Goal: Transaction & Acquisition: Download file/media

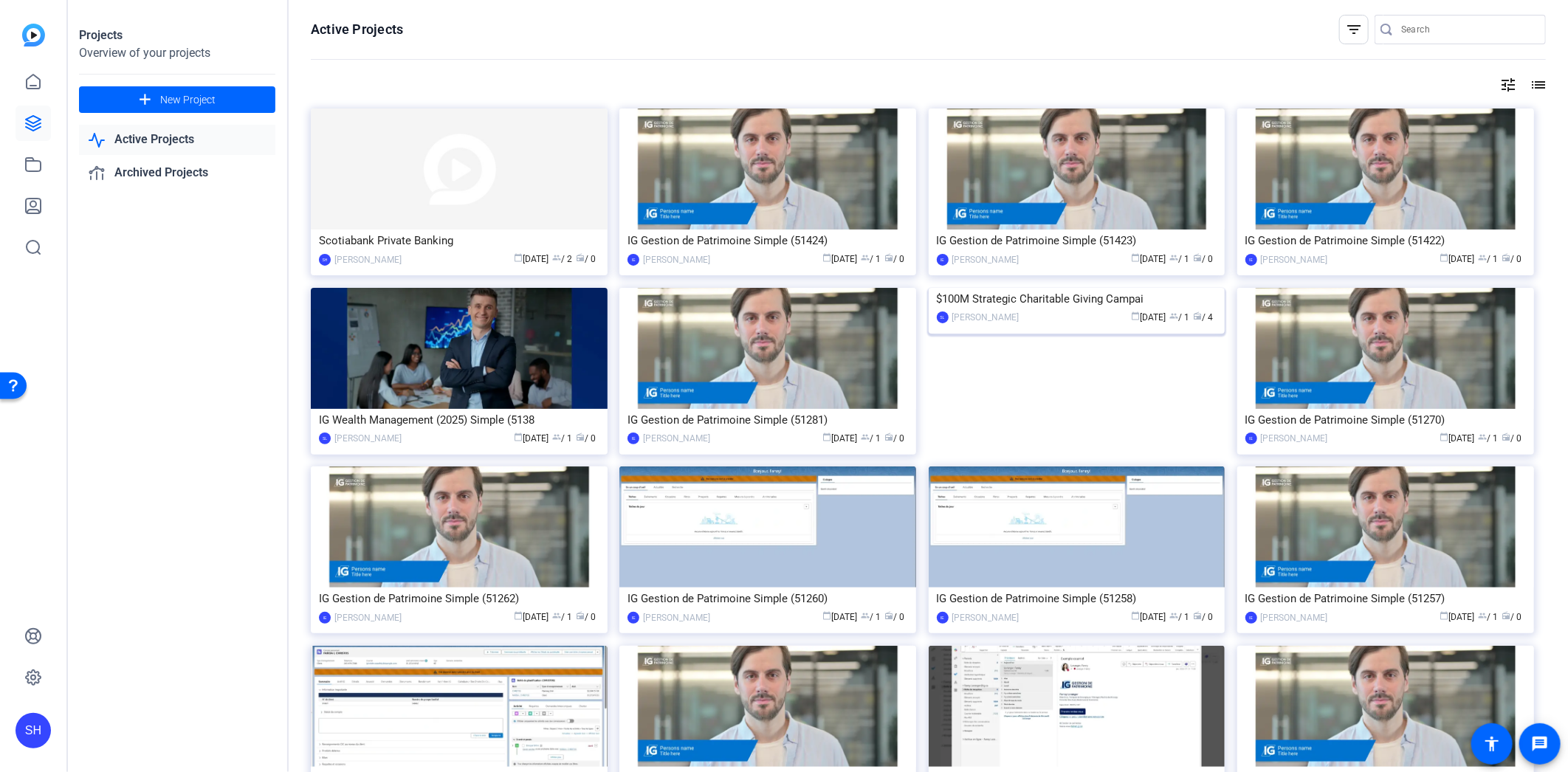
click at [1008, 288] on img at bounding box center [1077, 288] width 297 height 0
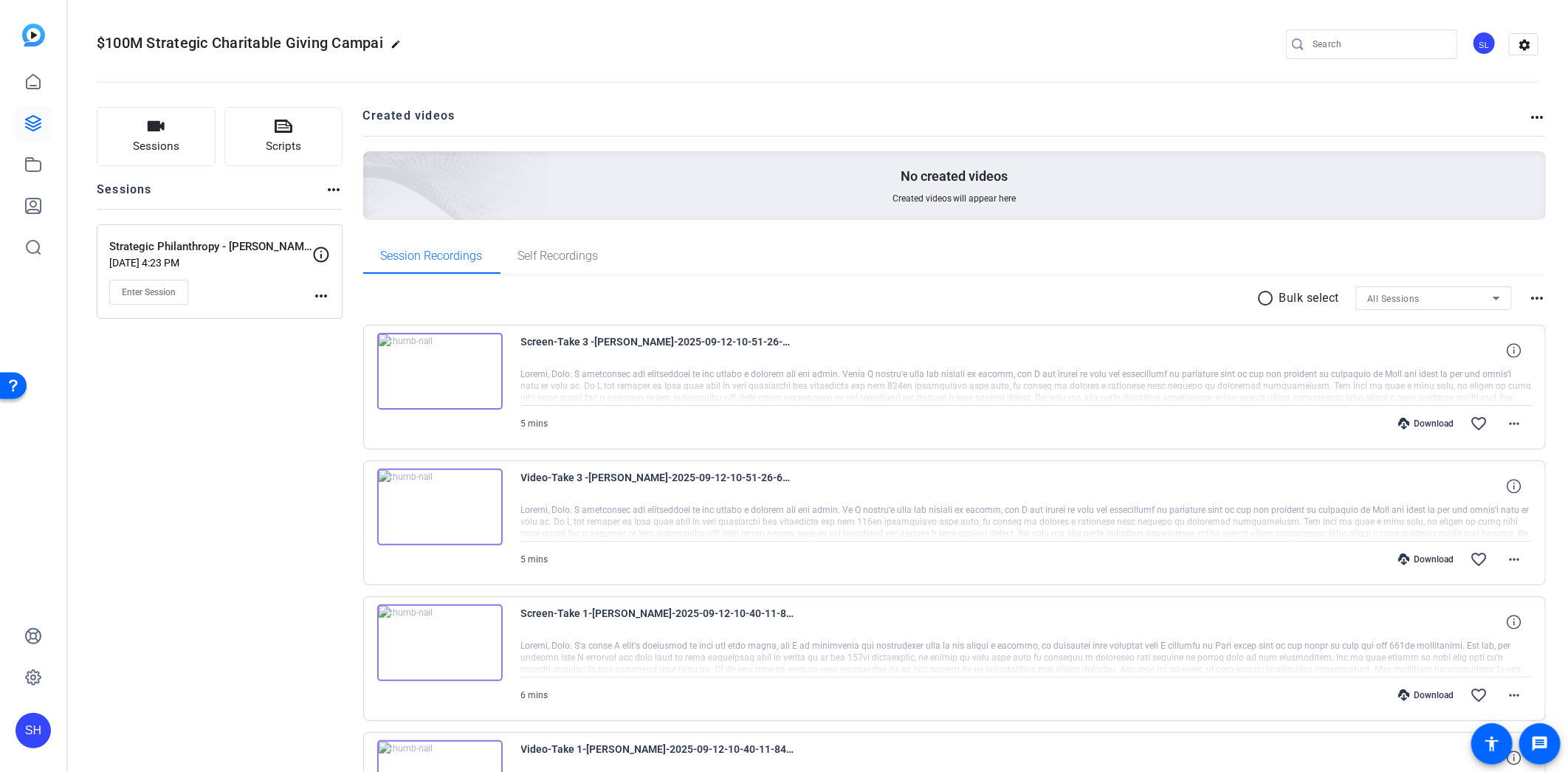
scroll to position [150, 0]
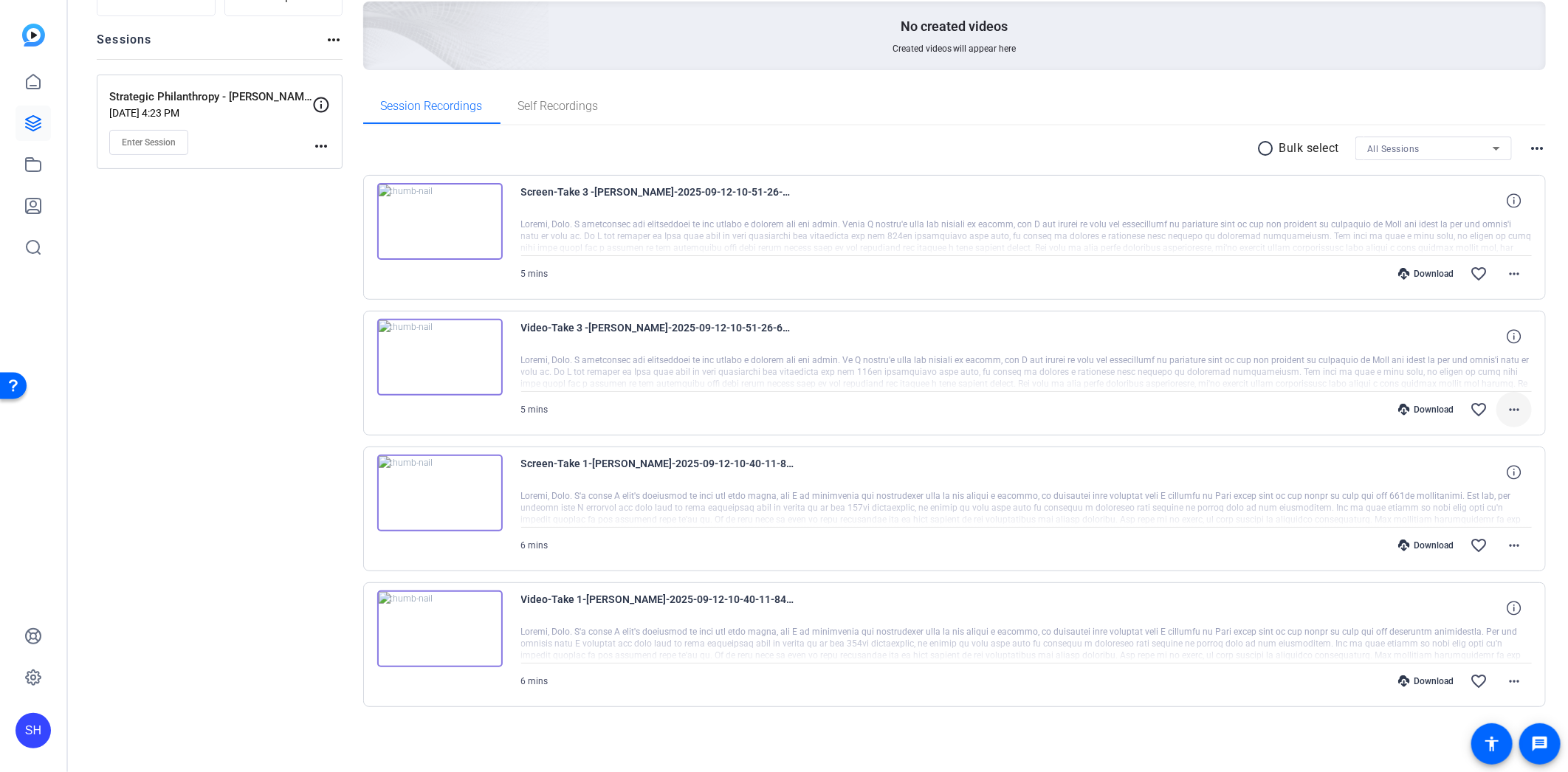
click at [1505, 410] on mat-icon "more_horiz" at bounding box center [1514, 409] width 17 height 17
click at [1486, 477] on span "Download MP4" at bounding box center [1467, 476] width 88 height 17
click at [1508, 277] on mat-icon "more_horiz" at bounding box center [1514, 273] width 17 height 17
click at [1486, 342] on span "Download MP4" at bounding box center [1467, 340] width 88 height 17
click at [241, 321] on div "Sessions Scripts Sessions more_horiz Strategic Philanthropy - [PERSON_NAME] [DA…" at bounding box center [219, 355] width 246 height 797
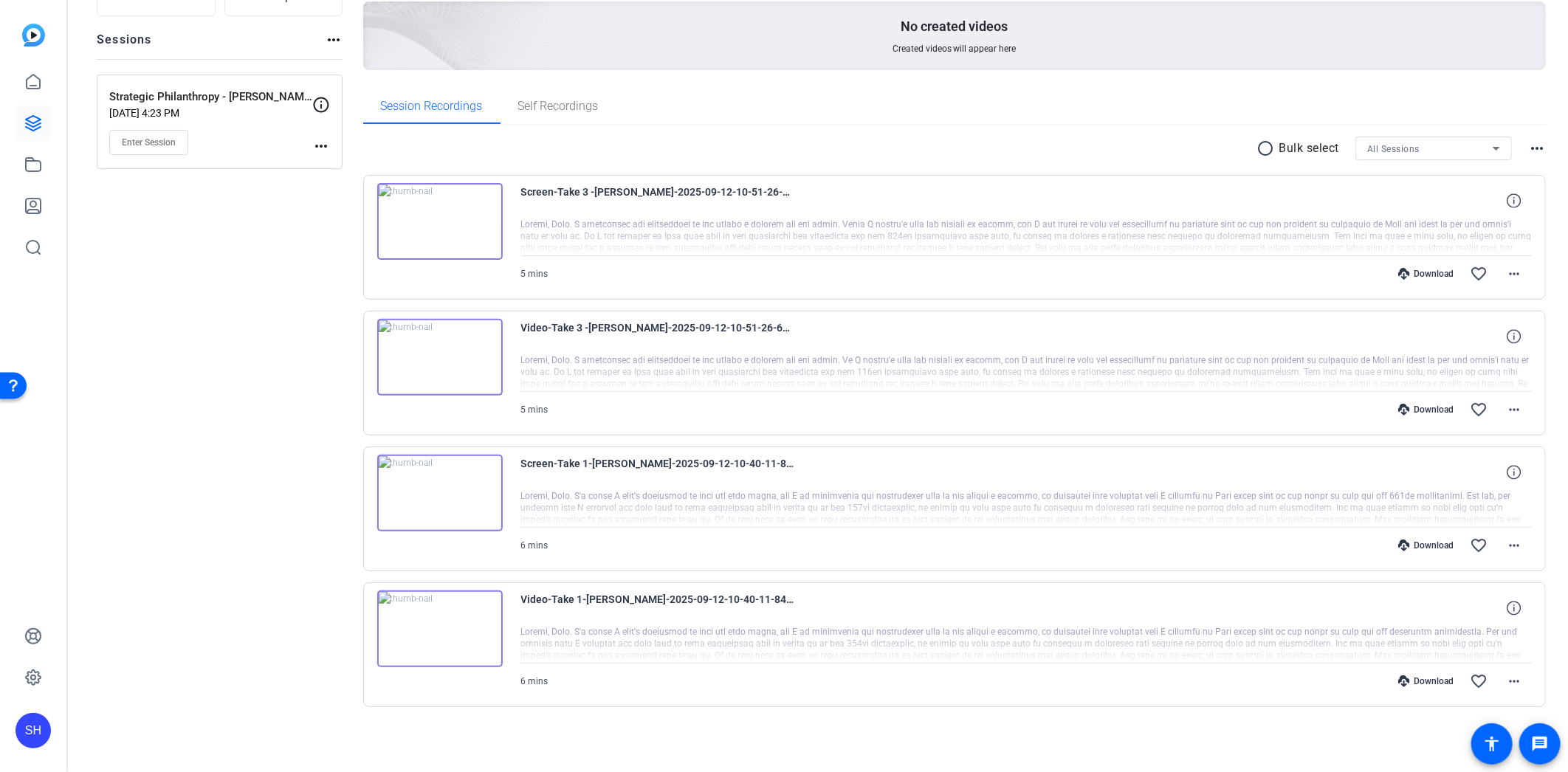
click at [241, 321] on div "Sessions Scripts Sessions more_horiz Strategic Philanthropy - [PERSON_NAME] [DA…" at bounding box center [219, 355] width 246 height 797
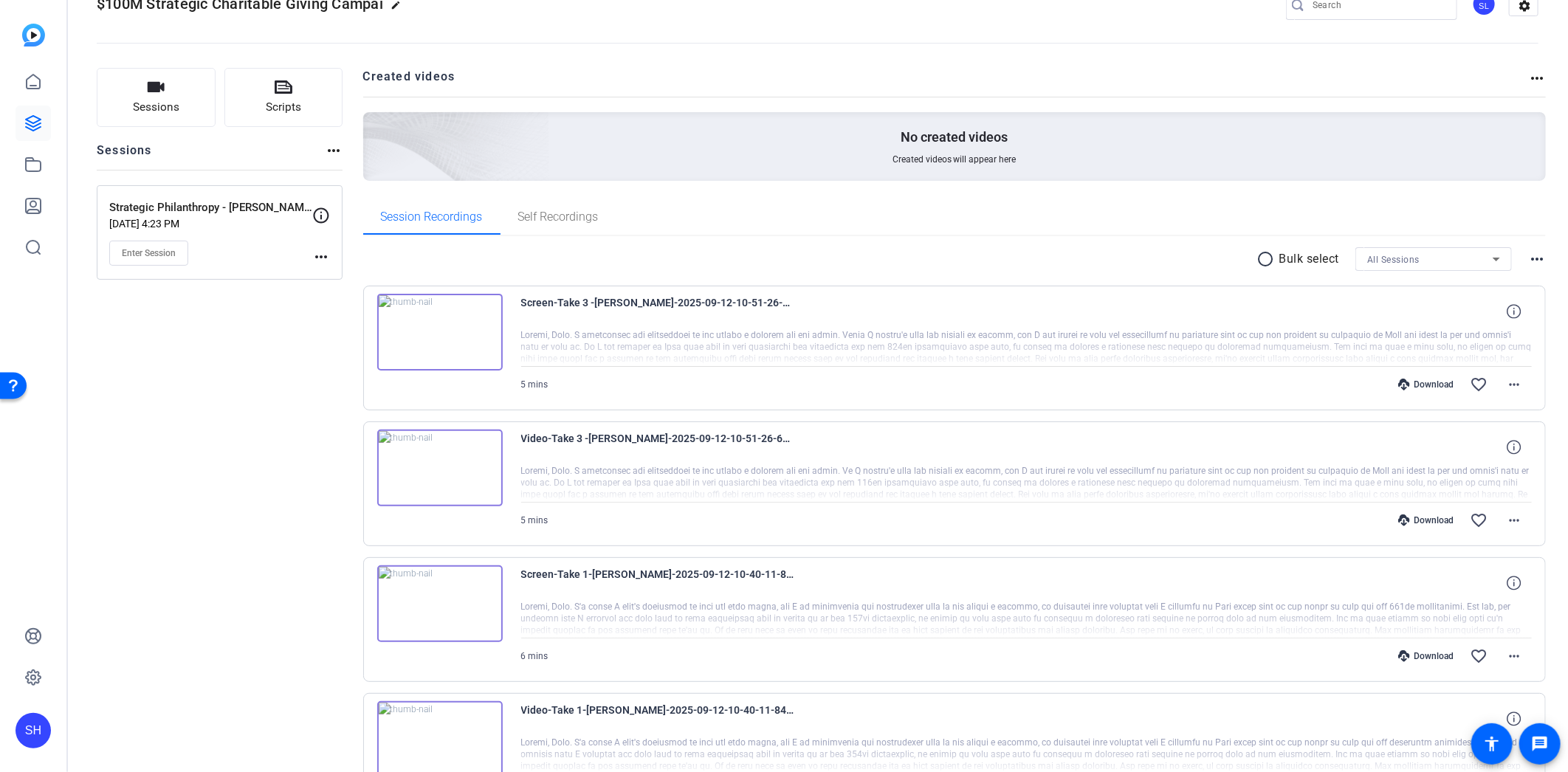
scroll to position [0, 0]
